Goal: Contribute content: Contribute content

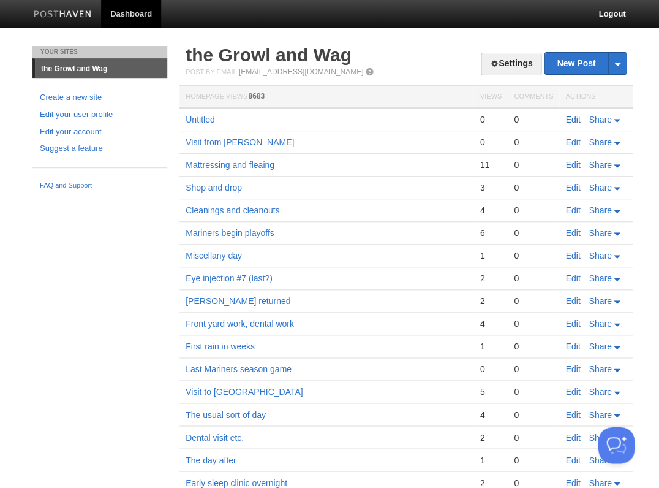
click at [578, 118] on link "Edit" at bounding box center [572, 120] width 15 height 10
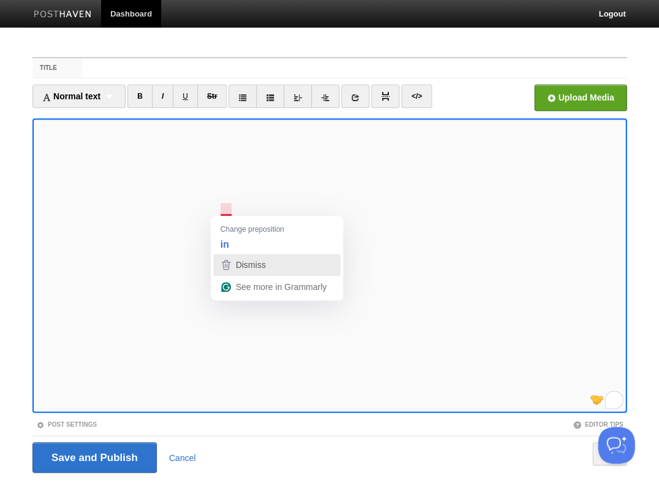
click at [250, 267] on span "Dismiss" at bounding box center [251, 265] width 30 height 10
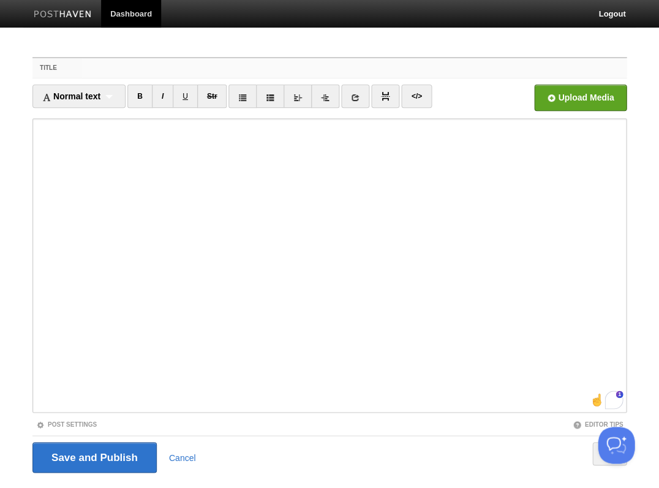
click at [131, 72] on input "Title" at bounding box center [354, 68] width 545 height 20
type input "Garage roof work"
click at [564, 94] on input "file" at bounding box center [210, 101] width 927 height 62
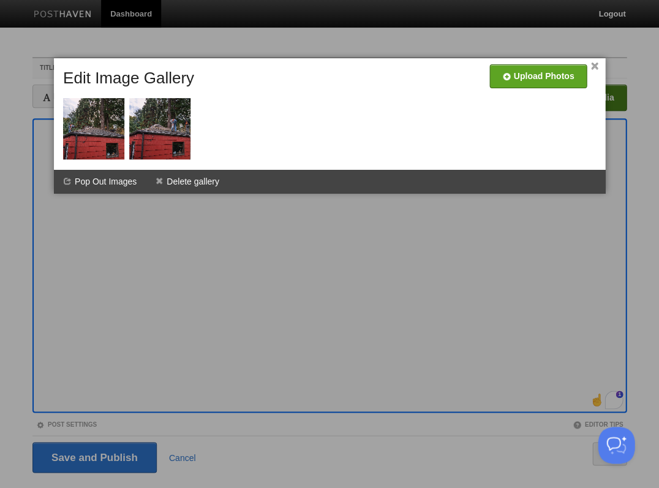
click at [594, 64] on link "×" at bounding box center [595, 66] width 8 height 7
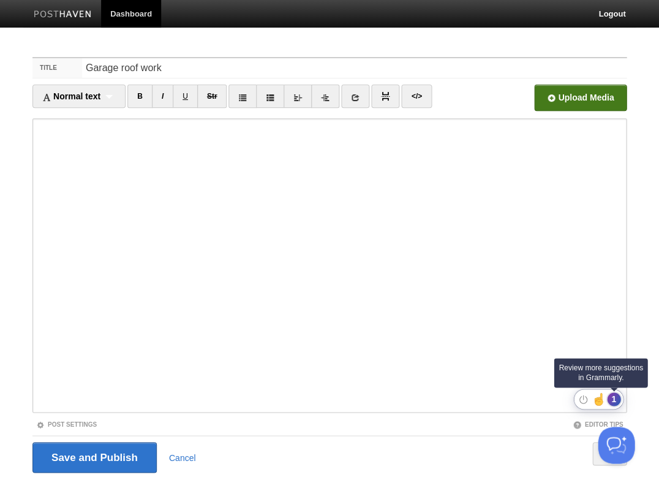
click at [612, 399] on div "1" at bounding box center [613, 398] width 13 height 13
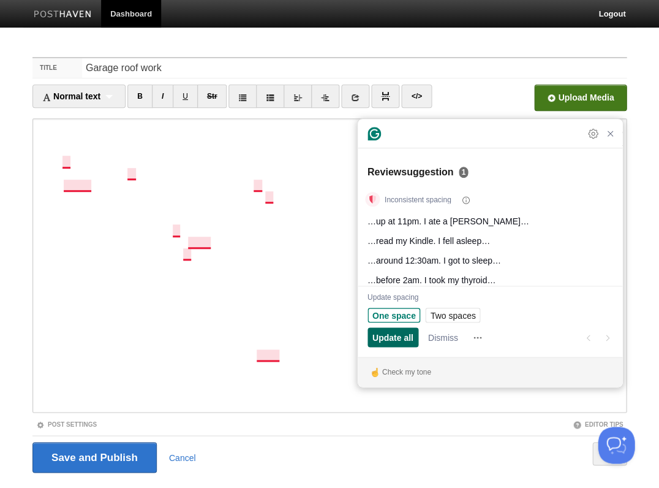
click at [392, 337] on span "Update all" at bounding box center [392, 337] width 41 height 13
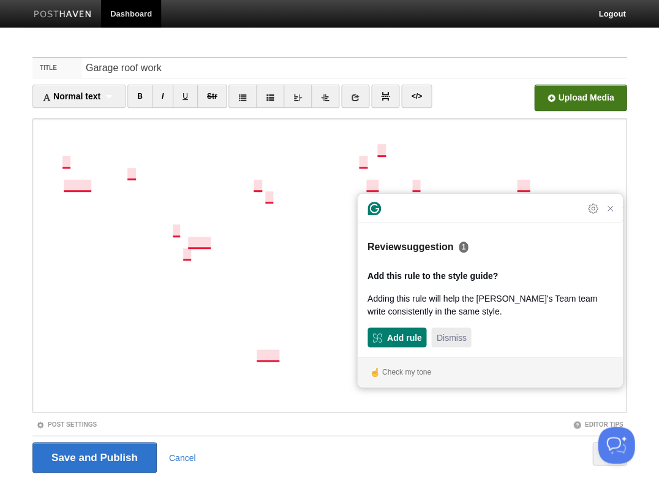
click at [458, 341] on span "Dismiss" at bounding box center [451, 337] width 30 height 13
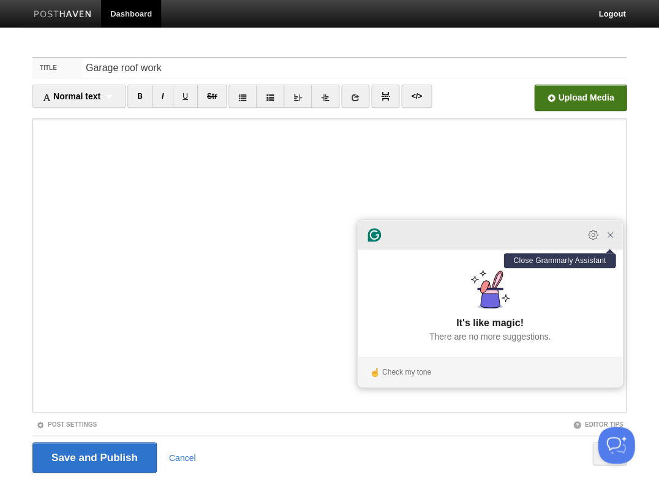
click at [613, 240] on icon "Close Grammarly Assistant" at bounding box center [610, 235] width 10 height 10
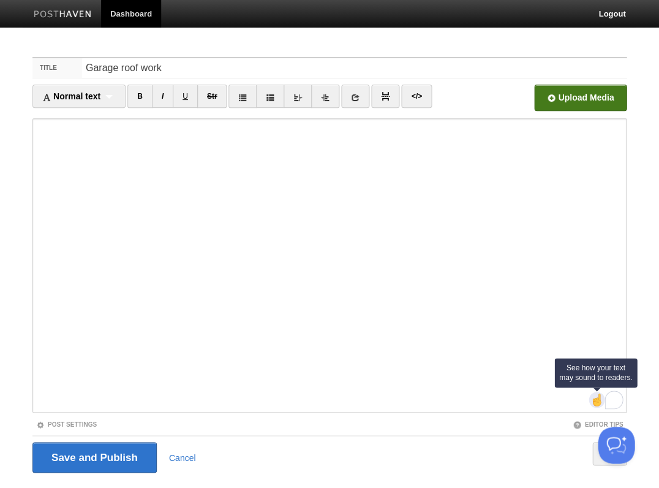
click at [596, 396] on img at bounding box center [596, 399] width 13 height 13
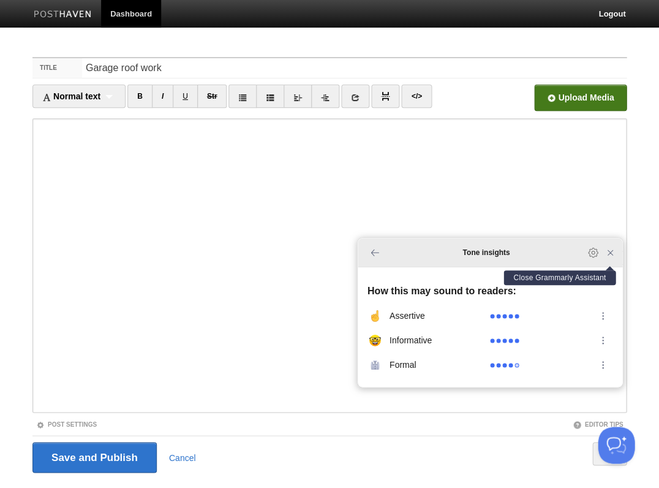
click at [609, 260] on icon "Close Grammarly Assistant" at bounding box center [610, 252] width 15 height 15
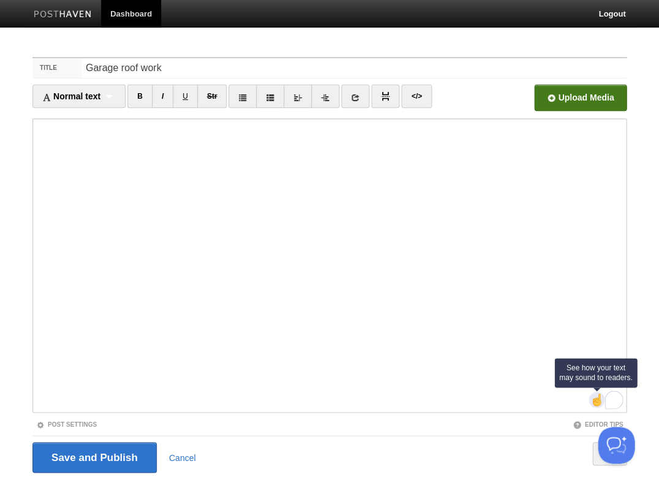
click at [598, 402] on img at bounding box center [596, 399] width 13 height 13
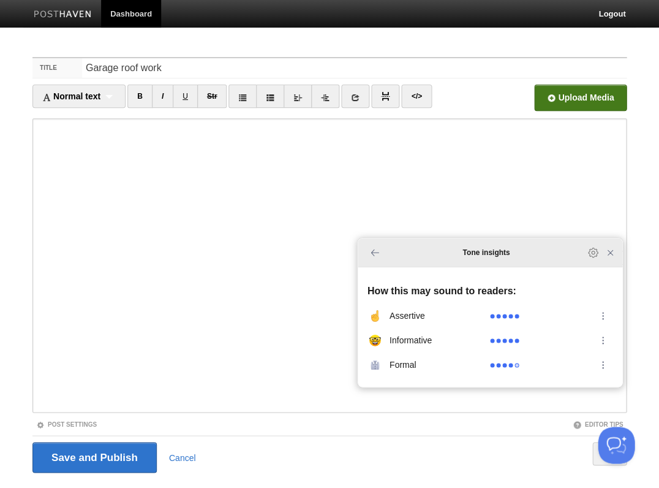
click at [613, 267] on div "Tone insights" at bounding box center [490, 252] width 265 height 29
click at [613, 260] on icon "Close Grammarly Assistant" at bounding box center [610, 252] width 15 height 15
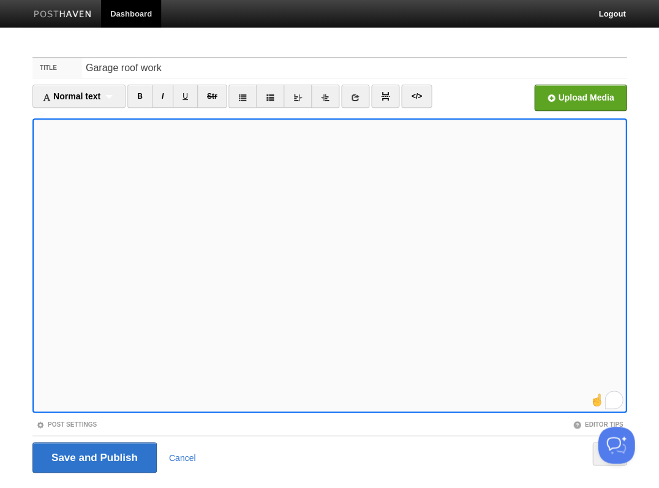
scroll to position [29, 0]
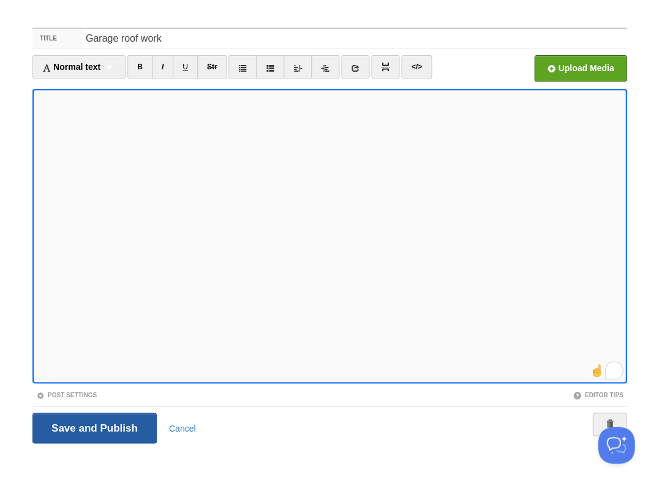
click at [93, 426] on input "Save and Publish" at bounding box center [94, 427] width 124 height 31
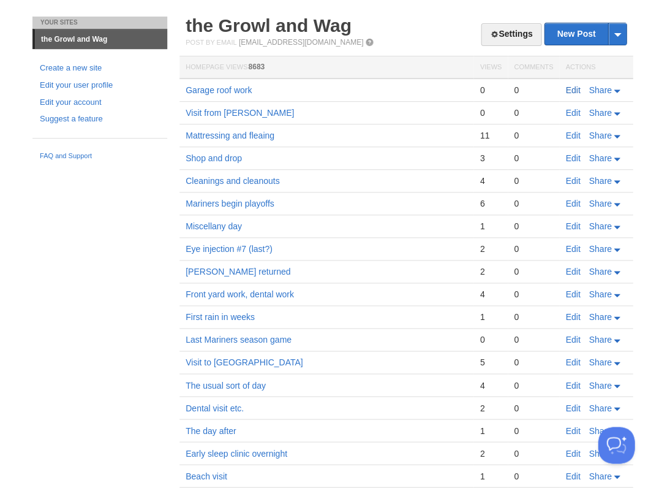
click at [573, 86] on link "Edit" at bounding box center [572, 90] width 15 height 10
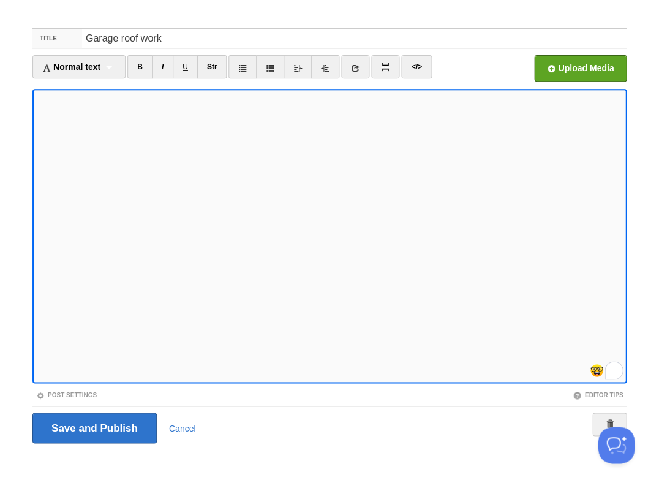
scroll to position [7, 0]
click at [93, 426] on input "Save and Publish" at bounding box center [94, 427] width 124 height 31
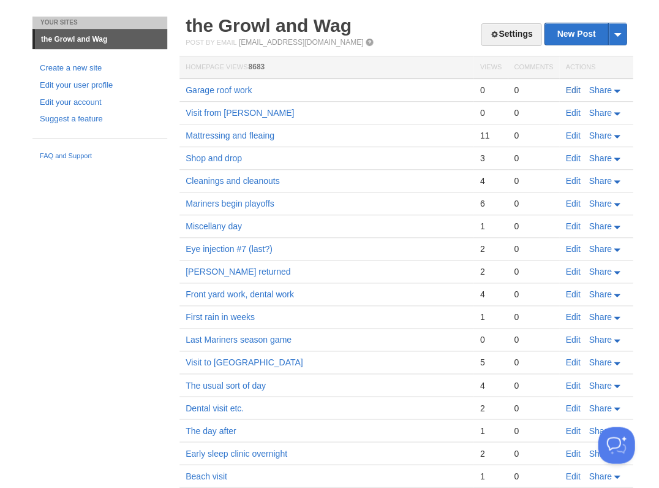
click at [572, 88] on link "Edit" at bounding box center [572, 90] width 15 height 10
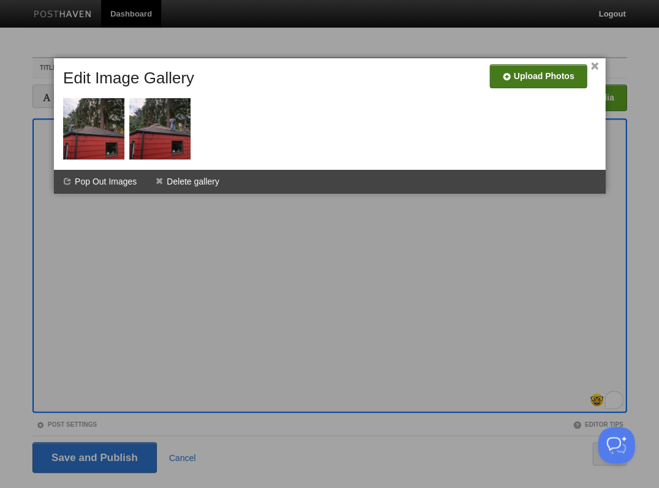
click at [567, 71] on input "file" at bounding box center [170, 81] width 927 height 62
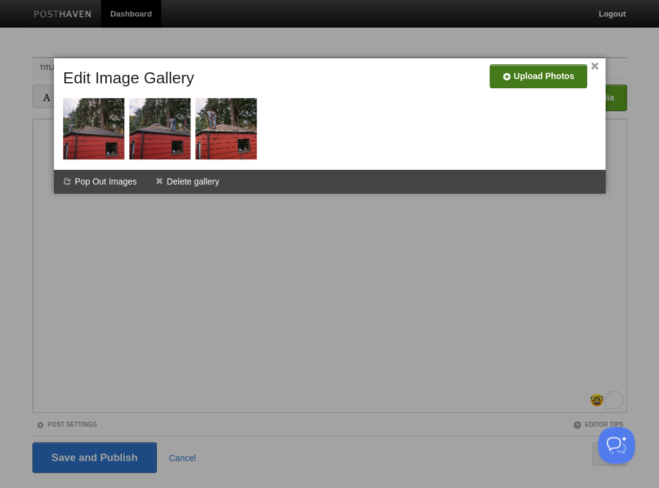
click at [592, 64] on link "×" at bounding box center [595, 66] width 8 height 7
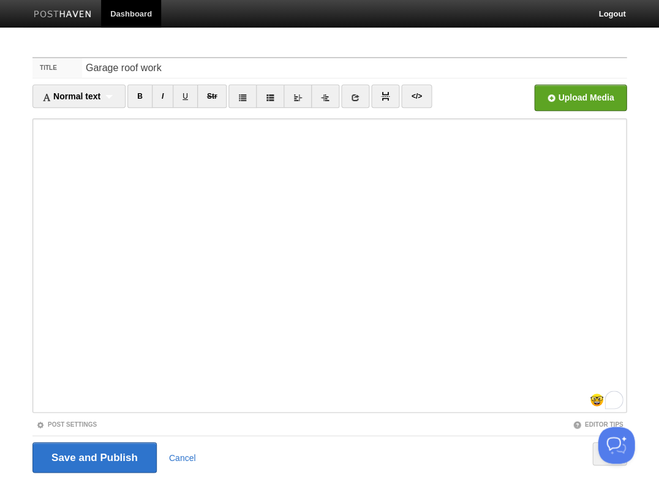
scroll to position [29, 0]
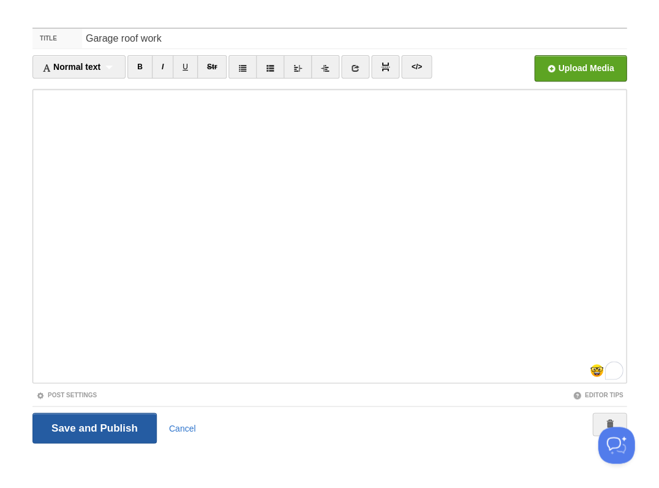
click at [93, 426] on input "Save and Publish" at bounding box center [94, 427] width 124 height 31
